Goal: Obtain resource: Obtain resource

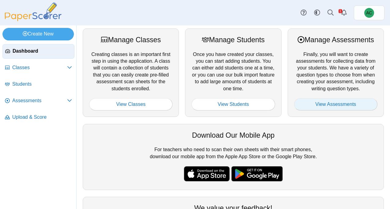
click at [341, 106] on link "View Assessments" at bounding box center [335, 104] width 83 height 12
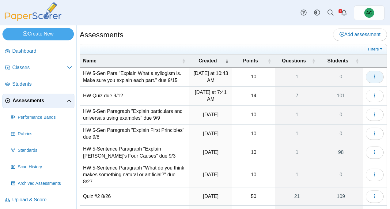
click at [374, 76] on icon "button" at bounding box center [375, 76] width 5 height 5
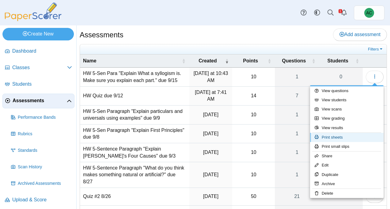
click at [338, 138] on link "Print sheets" at bounding box center [347, 137] width 74 height 9
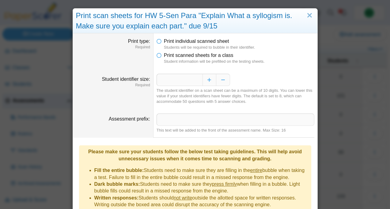
click at [166, 61] on dfn "Student information will be prefilled on the testing sheets." at bounding box center [239, 62] width 151 height 6
click at [158, 55] on icon at bounding box center [159, 54] width 5 height 4
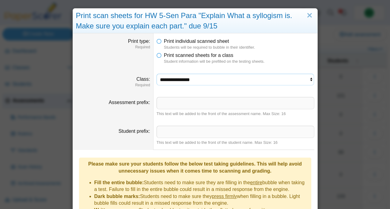
click at [174, 78] on select "**********" at bounding box center [236, 80] width 158 height 12
click at [157, 74] on select "**********" at bounding box center [236, 80] width 158 height 12
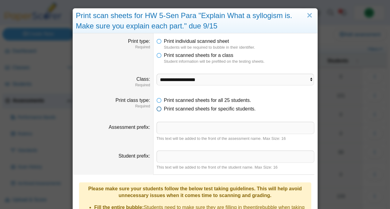
click at [188, 108] on span "Print scanned sheets for specific students." at bounding box center [210, 108] width 92 height 5
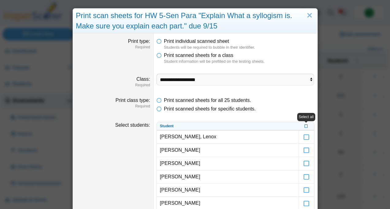
click at [306, 126] on icon at bounding box center [307, 125] width 4 height 3
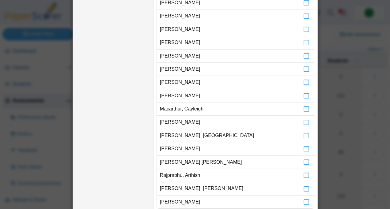
scroll to position [272, 0]
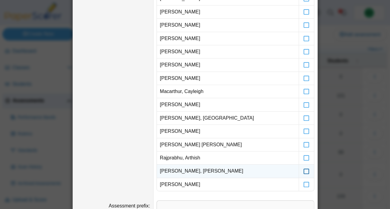
click at [308, 171] on icon at bounding box center [307, 169] width 6 height 6
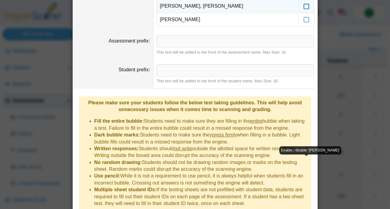
scroll to position [461, 0]
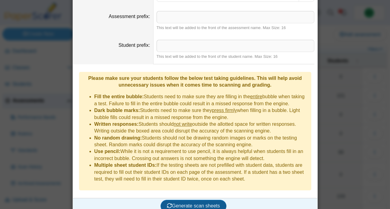
click at [179, 204] on span "Generate scan sheets" at bounding box center [193, 206] width 53 height 5
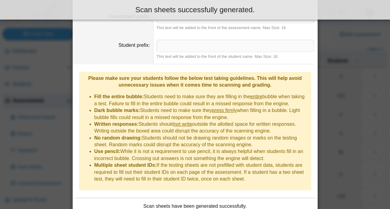
scroll to position [511, 0]
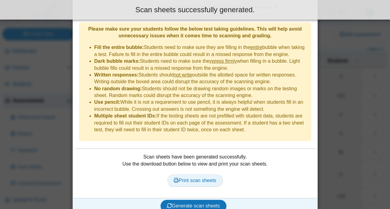
click at [178, 178] on span "Print scan sheets" at bounding box center [195, 180] width 43 height 5
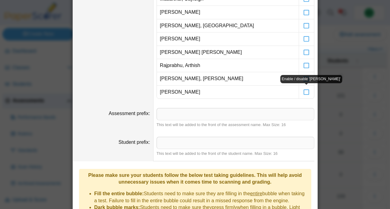
scroll to position [0, 0]
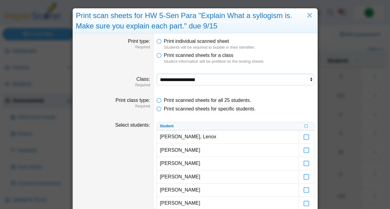
click at [186, 77] on select "**********" at bounding box center [236, 80] width 158 height 12
select select "**********"
click at [157, 74] on select "**********" at bounding box center [236, 80] width 158 height 12
click at [306, 126] on icon at bounding box center [307, 125] width 4 height 3
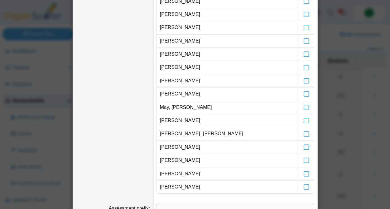
scroll to position [308, 0]
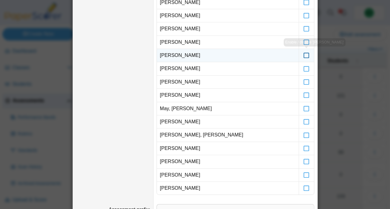
click at [305, 55] on icon at bounding box center [307, 53] width 6 height 6
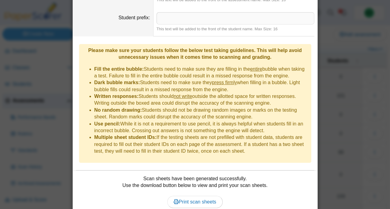
scroll to position [551, 0]
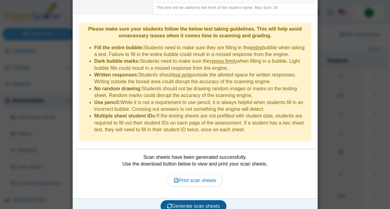
click at [182, 204] on button "Generate scan sheets" at bounding box center [194, 207] width 66 height 12
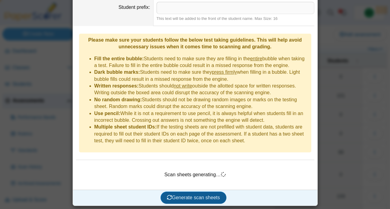
scroll to position [531, 0]
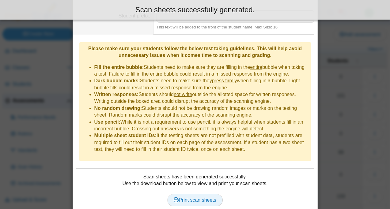
click at [195, 198] on span "Print scan sheets" at bounding box center [195, 200] width 43 height 5
